Goal: Task Accomplishment & Management: Manage account settings

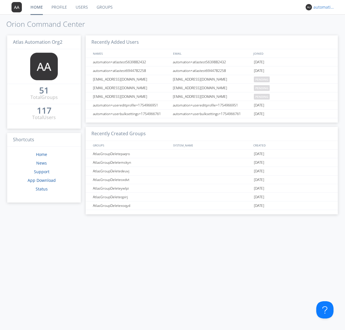
click at [323, 7] on div "automation+atlas+nodispatch+org2" at bounding box center [324, 7] width 22 height 6
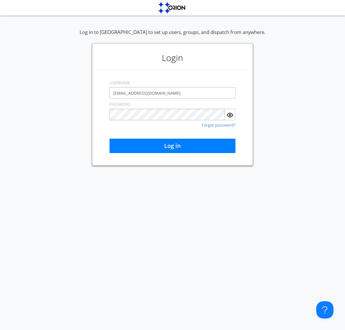
type input "[EMAIL_ADDRESS][DOMAIN_NAME]"
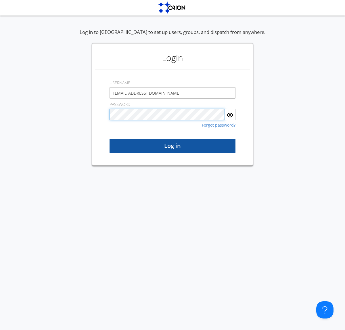
click at [172, 146] on button "Log in" at bounding box center [173, 146] width 126 height 14
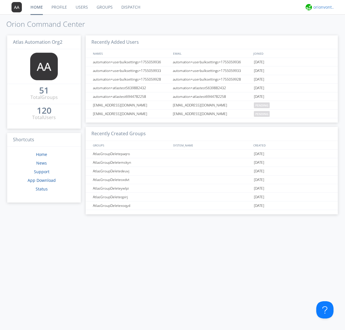
click at [323, 7] on div "orionvontas+atlas+automation+org2" at bounding box center [324, 7] width 22 height 6
